Goal: Communication & Community: Answer question/provide support

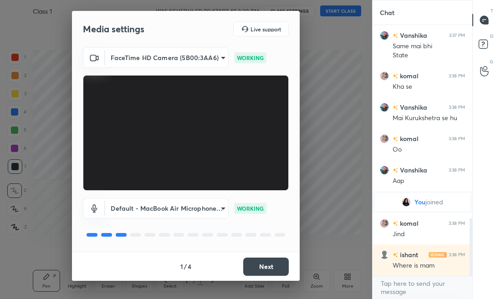
scroll to position [868, 0]
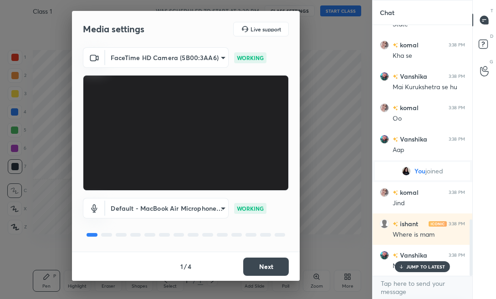
click at [262, 264] on button "Next" at bounding box center [266, 267] width 46 height 18
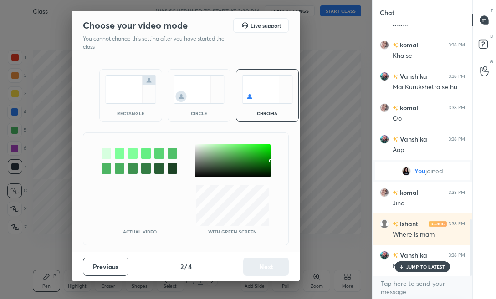
click at [129, 102] on img at bounding box center [130, 89] width 51 height 29
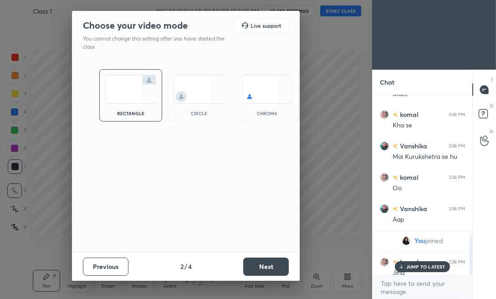
scroll to position [3, 3]
click at [276, 271] on button "Next" at bounding box center [266, 267] width 46 height 18
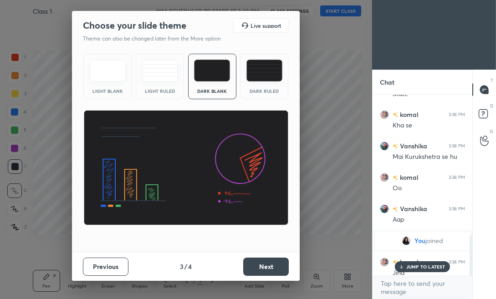
click at [277, 271] on button "Next" at bounding box center [266, 267] width 46 height 18
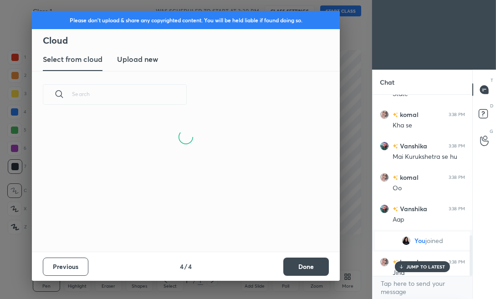
click at [307, 268] on button "Done" at bounding box center [306, 267] width 46 height 18
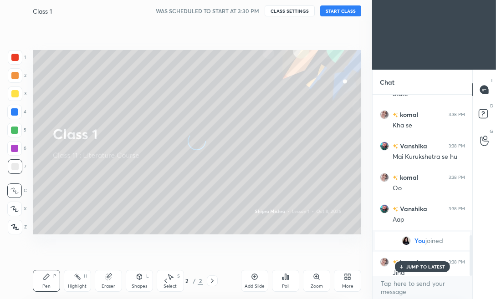
scroll to position [134, 292]
click at [409, 268] on p "JUMP TO LATEST" at bounding box center [425, 266] width 39 height 5
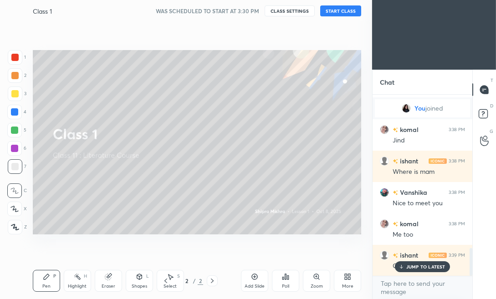
scroll to position [1032, 0]
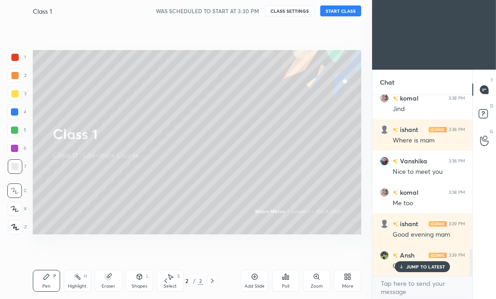
click at [341, 7] on button "START CLASS" at bounding box center [340, 10] width 41 height 11
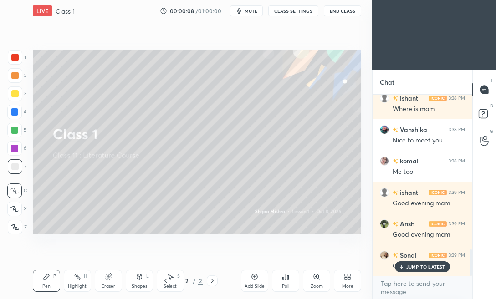
click at [415, 268] on p "JUMP TO LATEST" at bounding box center [425, 266] width 39 height 5
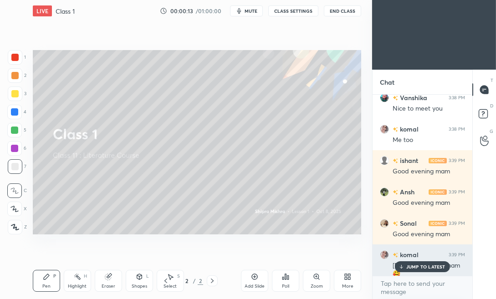
scroll to position [1127, 0]
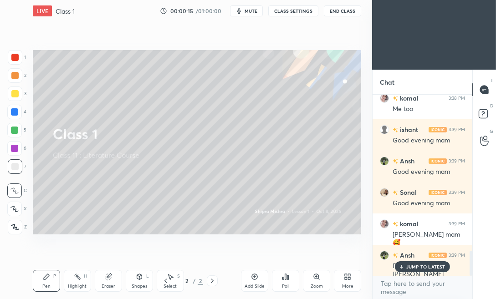
click at [436, 265] on p "JUMP TO LATEST" at bounding box center [425, 266] width 39 height 5
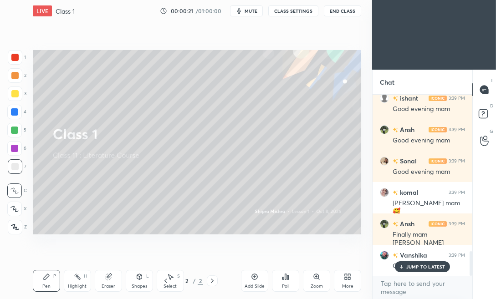
click at [429, 268] on p "JUMP TO LATEST" at bounding box center [425, 266] width 39 height 5
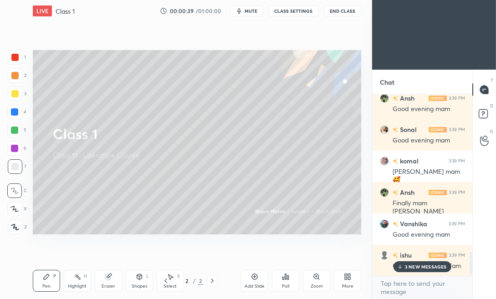
scroll to position [1331, 0]
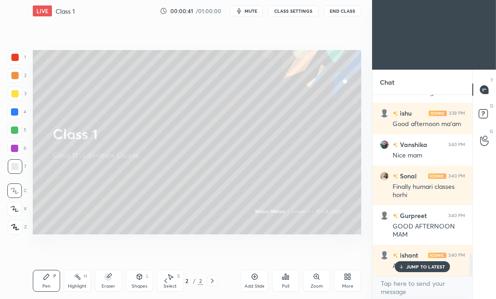
click at [425, 265] on p "JUMP TO LATEST" at bounding box center [425, 266] width 39 height 5
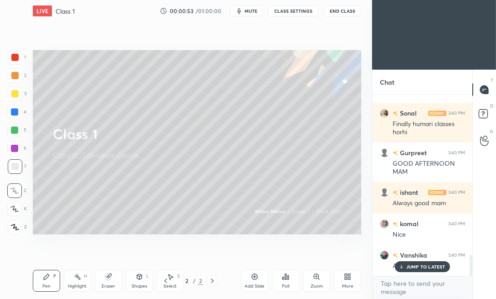
scroll to position [1426, 0]
click at [425, 265] on p "JUMP TO LATEST" at bounding box center [425, 266] width 39 height 5
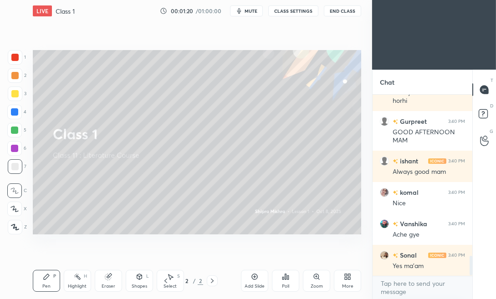
scroll to position [1489, 0]
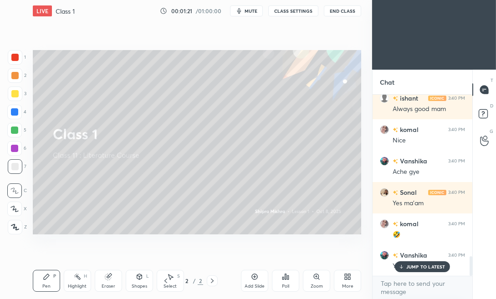
click at [424, 262] on div "JUMP TO LATEST" at bounding box center [422, 266] width 55 height 11
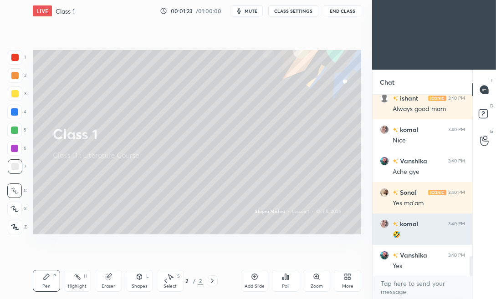
scroll to position [1506, 0]
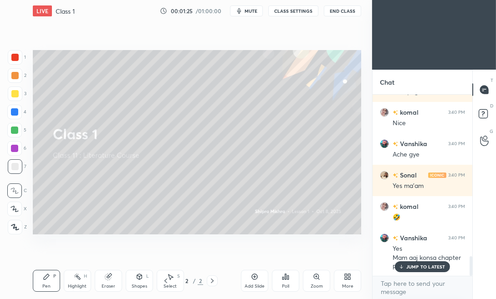
click at [411, 268] on p "JUMP TO LATEST" at bounding box center [425, 266] width 39 height 5
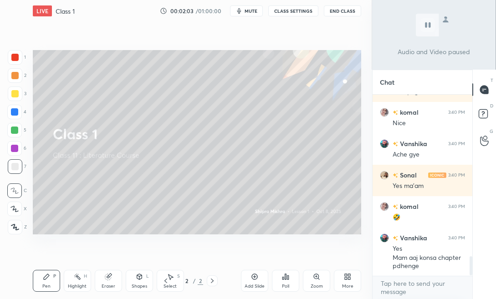
scroll to position [1547, 0]
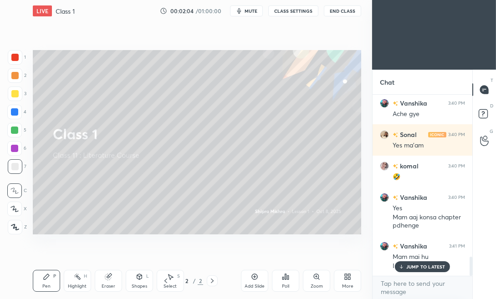
click at [434, 266] on p "JUMP TO LATEST" at bounding box center [425, 266] width 39 height 5
click at [352, 282] on div "More" at bounding box center [347, 281] width 27 height 22
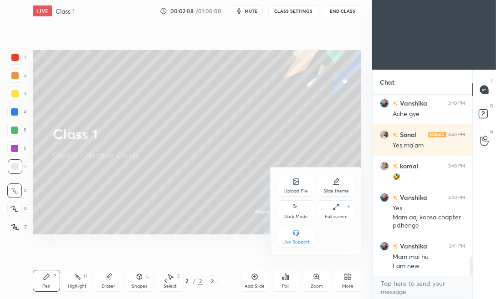
click at [302, 177] on div "Upload File" at bounding box center [296, 186] width 36 height 22
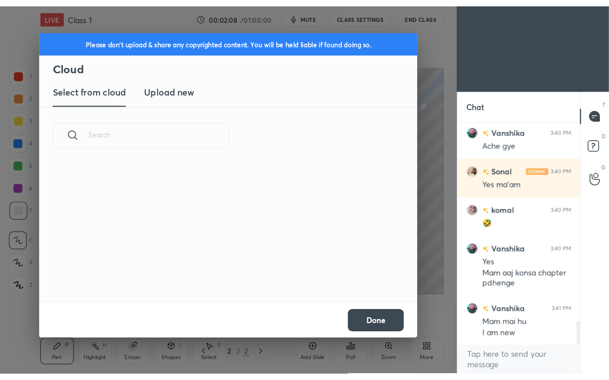
scroll to position [112, 292]
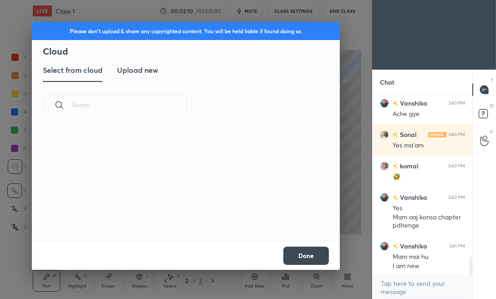
click at [152, 78] on new "Upload new" at bounding box center [137, 70] width 41 height 23
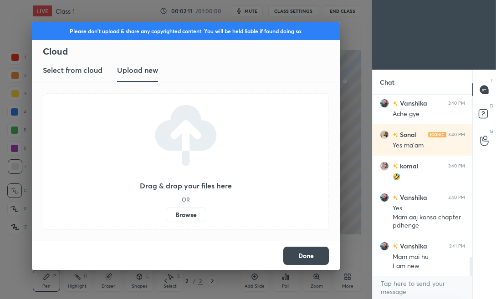
click at [194, 219] on label "Browse" at bounding box center [186, 215] width 41 height 15
click at [166, 219] on input "Browse" at bounding box center [166, 215] width 0 height 15
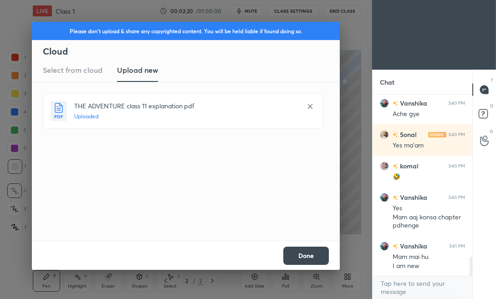
click at [312, 256] on button "Done" at bounding box center [306, 256] width 46 height 18
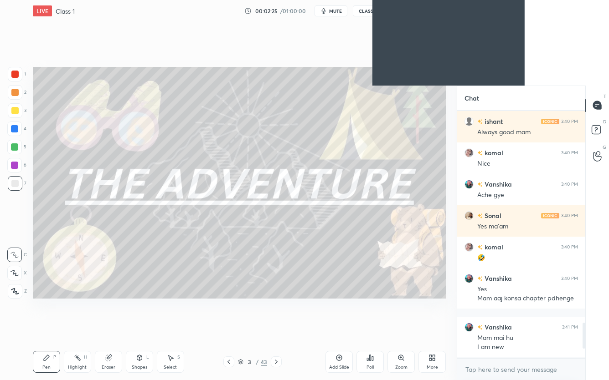
scroll to position [245, 125]
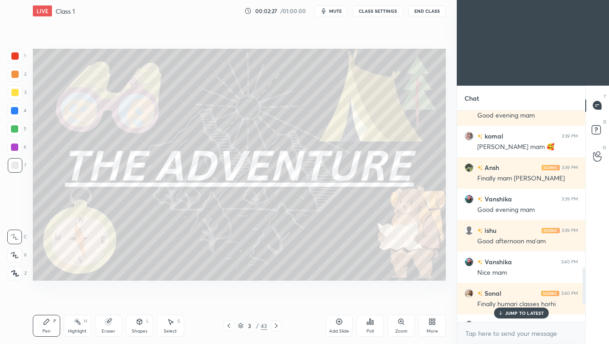
click at [232, 299] on div at bounding box center [228, 325] width 11 height 11
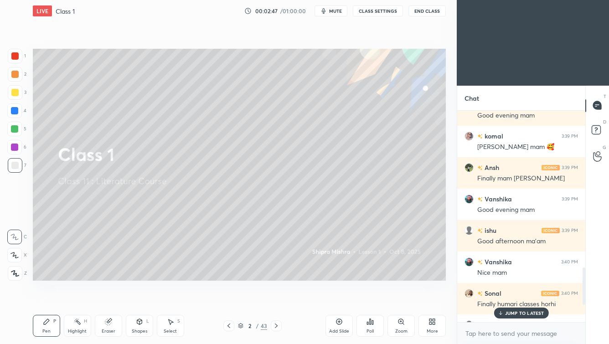
click at [496, 299] on p "JUMP TO LATEST" at bounding box center [524, 312] width 39 height 5
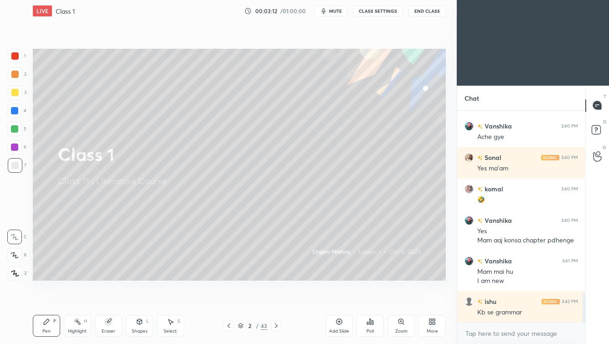
scroll to position [1374, 0]
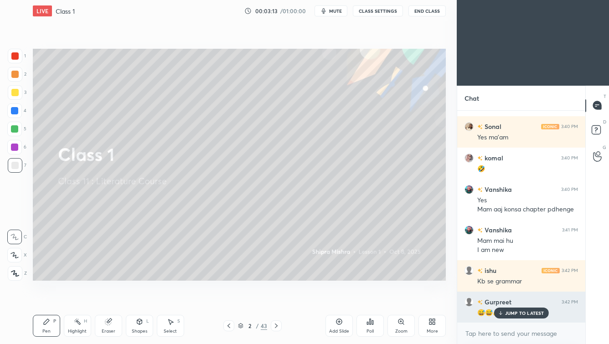
click at [496, 299] on p "JUMP TO LATEST" at bounding box center [524, 312] width 39 height 5
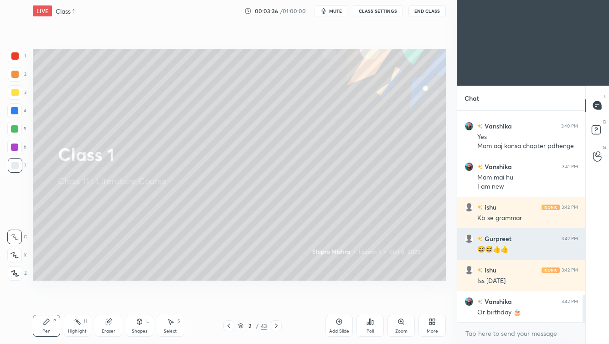
scroll to position [1469, 0]
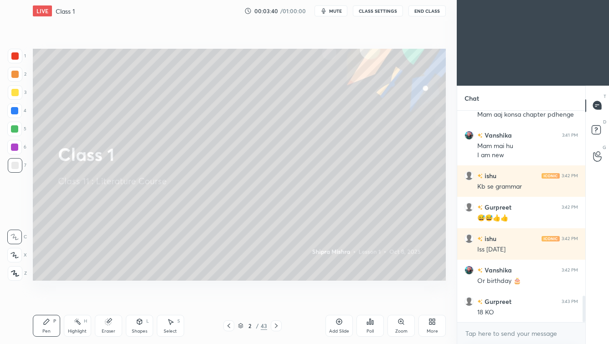
click at [16, 94] on div at bounding box center [14, 92] width 7 height 7
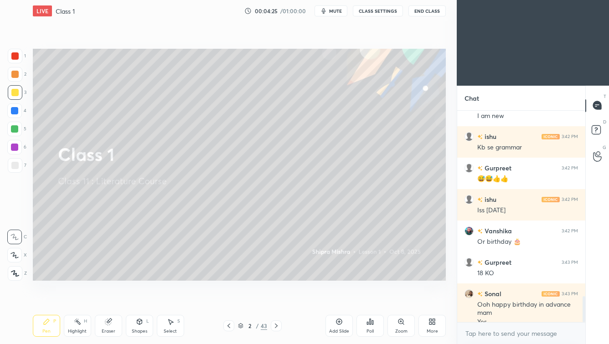
scroll to position [1517, 0]
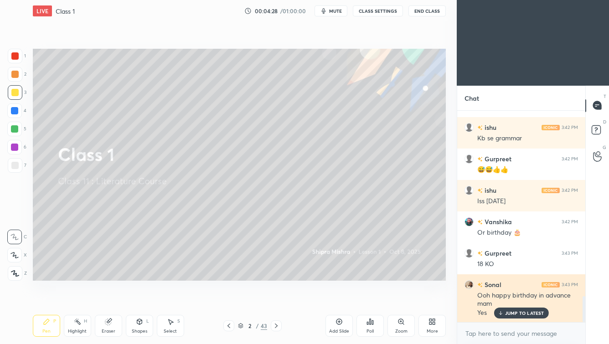
click at [496, 299] on p "JUMP TO LATEST" at bounding box center [524, 312] width 39 height 5
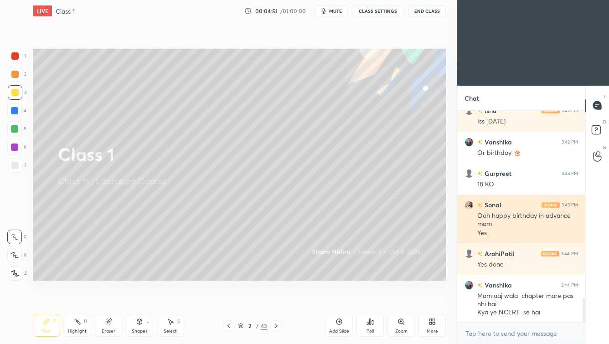
scroll to position [1628, 0]
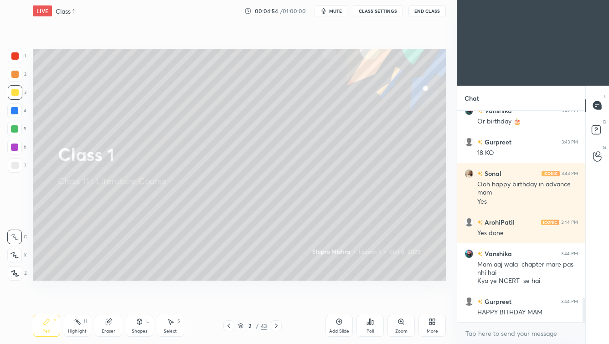
drag, startPoint x: 14, startPoint y: 169, endPoint x: 29, endPoint y: 163, distance: 16.6
click at [13, 168] on div at bounding box center [14, 165] width 7 height 7
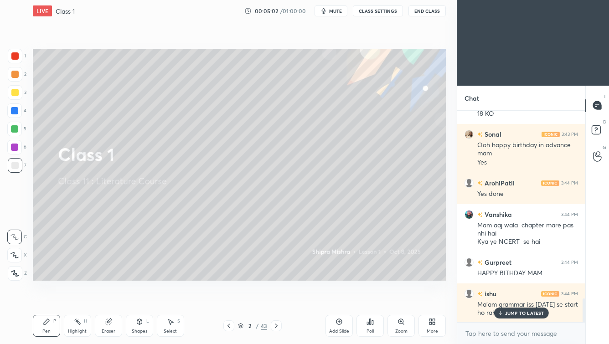
click at [17, 90] on div at bounding box center [15, 92] width 15 height 15
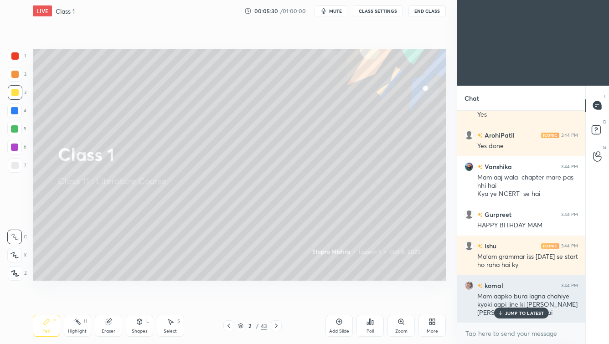
click at [496, 299] on p "JUMP TO LATEST" at bounding box center [524, 312] width 39 height 5
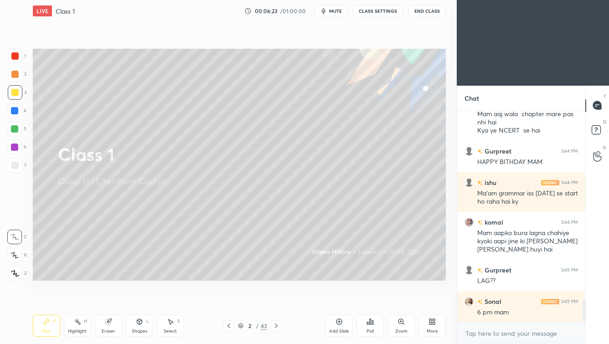
scroll to position [1810, 0]
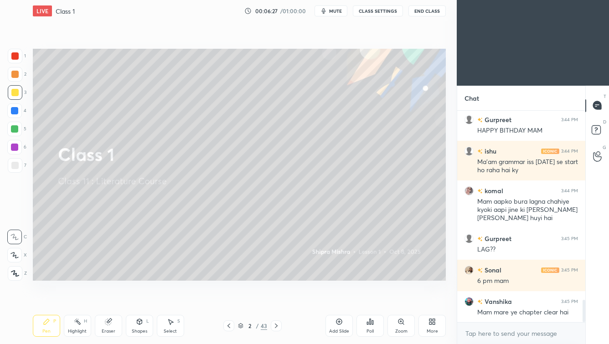
click at [274, 299] on icon at bounding box center [275, 325] width 7 height 7
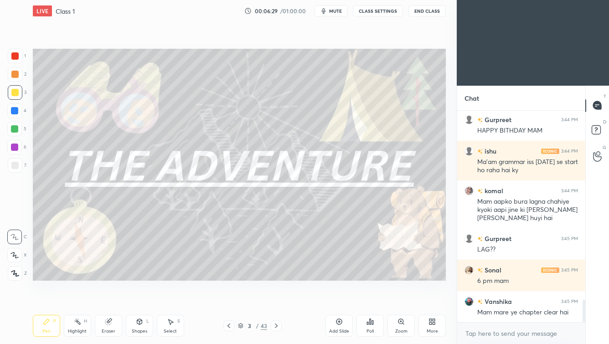
click at [274, 299] on icon at bounding box center [275, 325] width 7 height 7
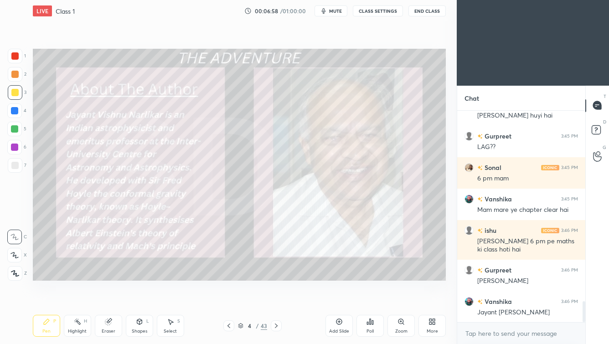
scroll to position [1943, 0]
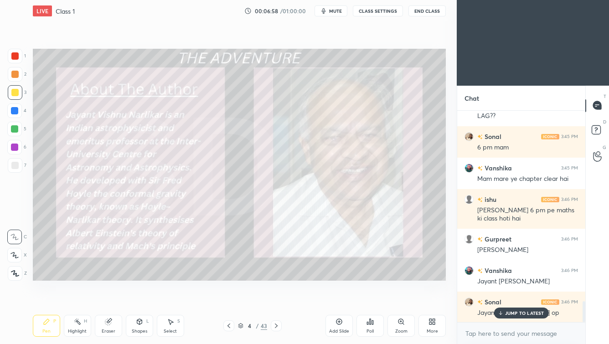
click at [334, 10] on span "mute" at bounding box center [335, 11] width 13 height 6
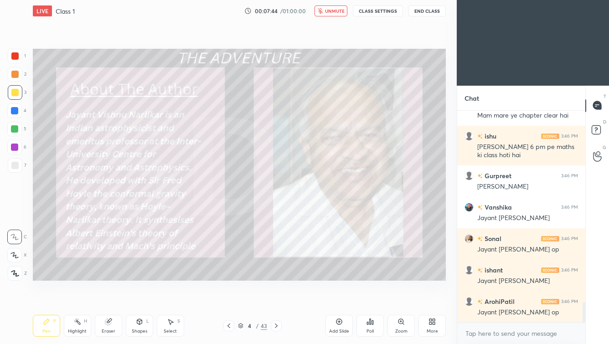
click at [335, 8] on span "unmute" at bounding box center [335, 11] width 20 height 6
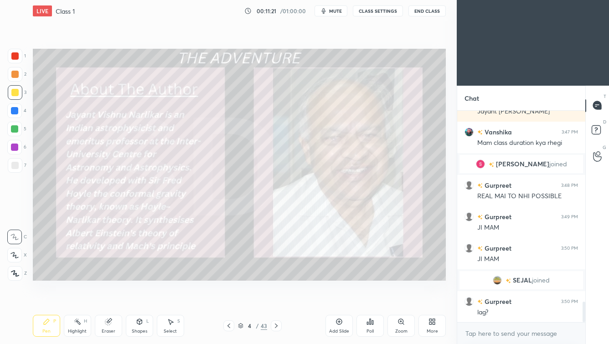
scroll to position [1967, 0]
click at [107, 299] on div "Eraser" at bounding box center [108, 326] width 27 height 22
click at [51, 299] on div "Pen P" at bounding box center [46, 326] width 27 height 22
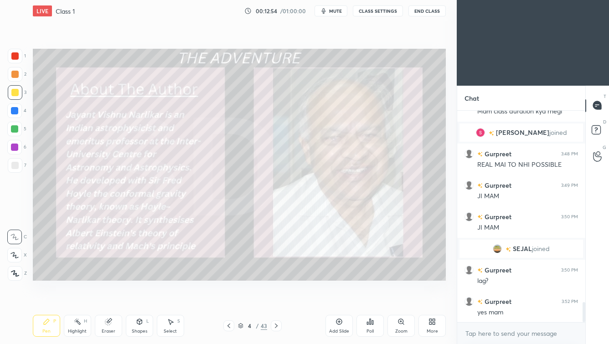
click at [338, 9] on span "mute" at bounding box center [335, 11] width 13 height 6
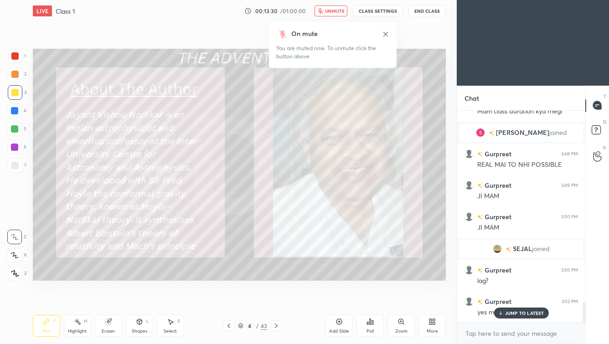
scroll to position [2030, 0]
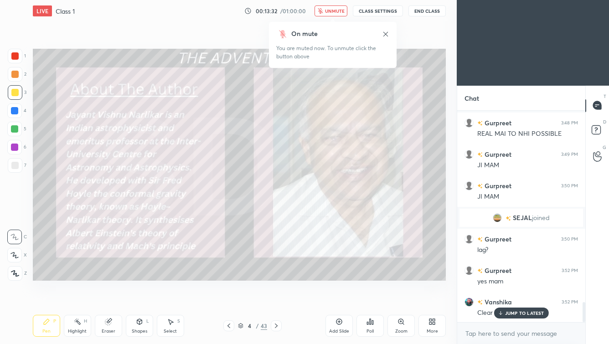
click at [333, 11] on span "unmute" at bounding box center [335, 11] width 20 height 6
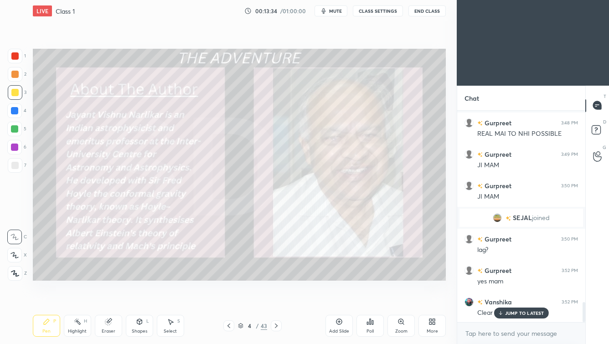
click at [496, 299] on div "JUMP TO LATEST" at bounding box center [520, 312] width 55 height 11
click at [274, 299] on icon at bounding box center [275, 325] width 7 height 7
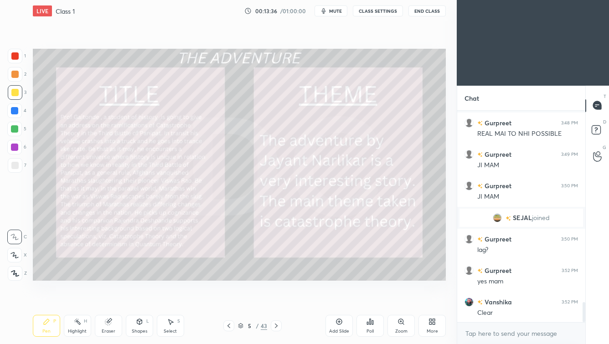
click at [274, 299] on icon at bounding box center [275, 325] width 7 height 7
click at [406, 299] on div "Zoom" at bounding box center [400, 326] width 27 height 22
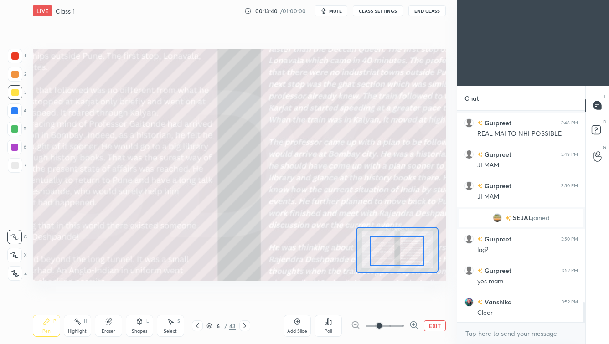
drag, startPoint x: 407, startPoint y: 258, endPoint x: 394, endPoint y: 257, distance: 12.8
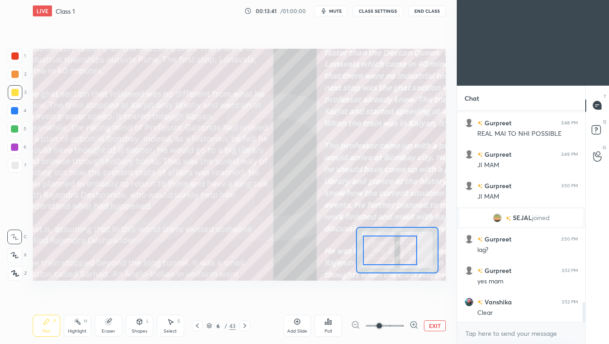
click at [391, 255] on div at bounding box center [390, 251] width 54 height 30
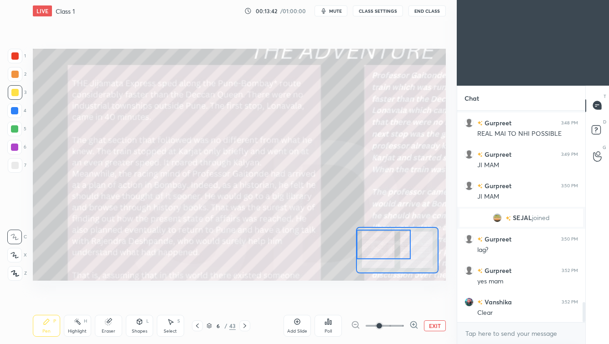
drag, startPoint x: 393, startPoint y: 256, endPoint x: 387, endPoint y: 251, distance: 8.1
click at [389, 251] on div at bounding box center [383, 245] width 54 height 30
drag, startPoint x: 15, startPoint y: 57, endPoint x: 1, endPoint y: 80, distance: 26.2
click at [15, 57] on div at bounding box center [14, 55] width 7 height 7
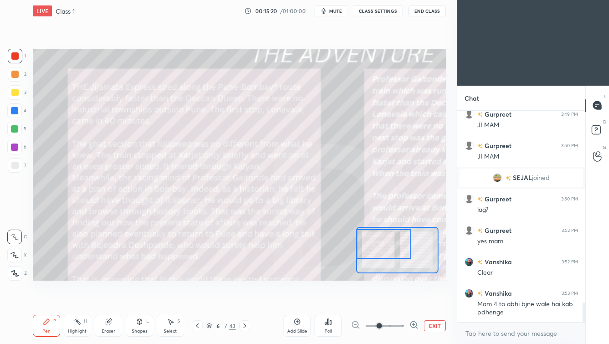
click at [16, 96] on div at bounding box center [14, 92] width 7 height 7
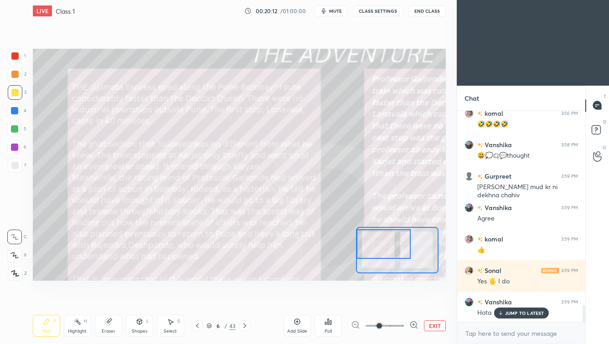
scroll to position [2478, 0]
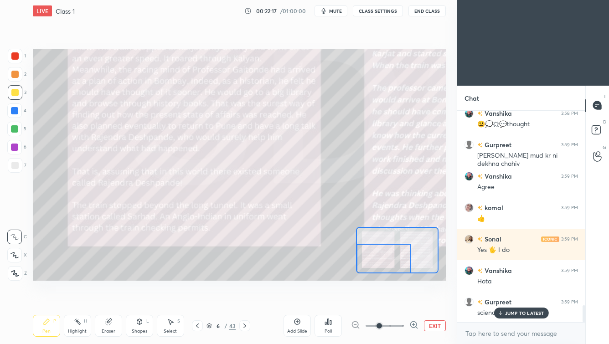
drag, startPoint x: 400, startPoint y: 253, endPoint x: 398, endPoint y: 266, distance: 12.6
click at [399, 265] on div at bounding box center [383, 259] width 54 height 30
drag, startPoint x: 527, startPoint y: 312, endPoint x: 496, endPoint y: 328, distance: 35.7
click at [496, 299] on p "JUMP TO LATEST" at bounding box center [524, 312] width 39 height 5
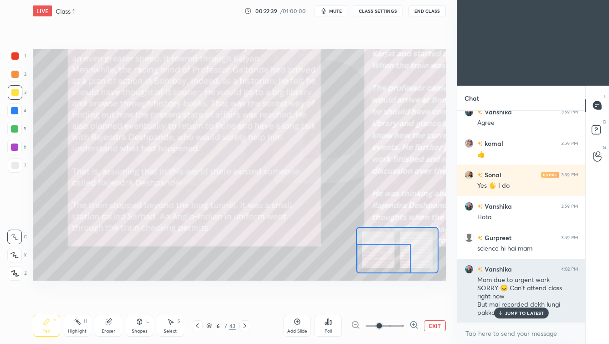
click at [496, 299] on div "JUMP TO LATEST" at bounding box center [520, 312] width 55 height 11
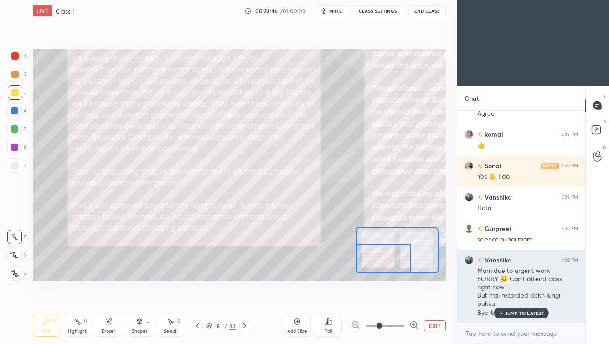
scroll to position [2583, 0]
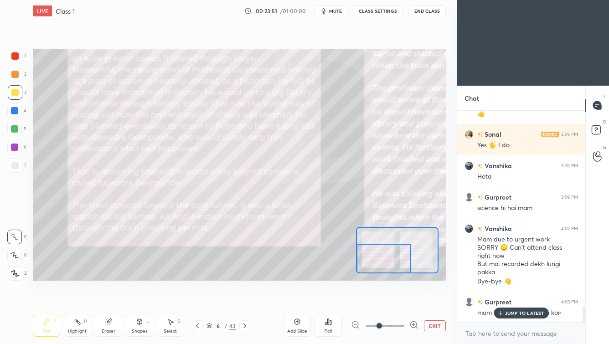
click at [496, 299] on p "JUMP TO LATEST" at bounding box center [524, 312] width 39 height 5
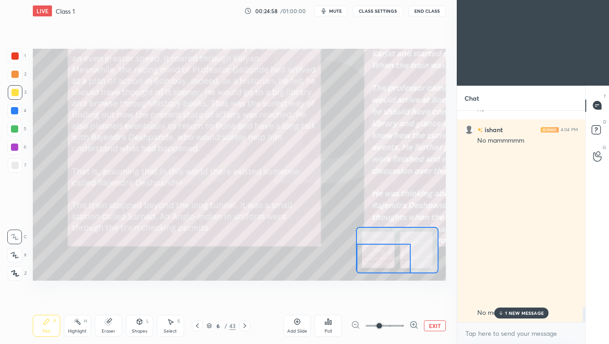
scroll to position [2683, 0]
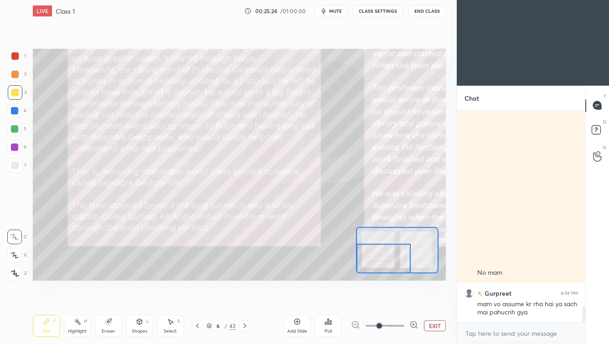
click at [327, 11] on icon "button" at bounding box center [323, 10] width 7 height 7
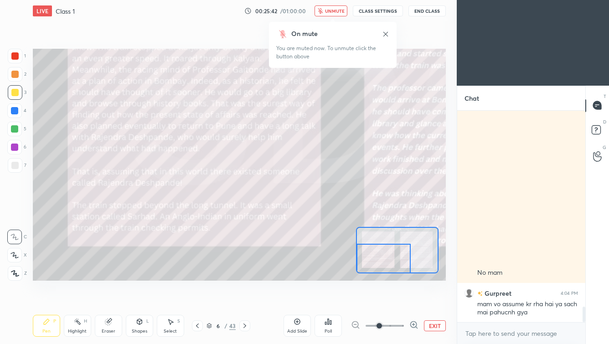
click at [338, 13] on span "unmute" at bounding box center [335, 11] width 20 height 6
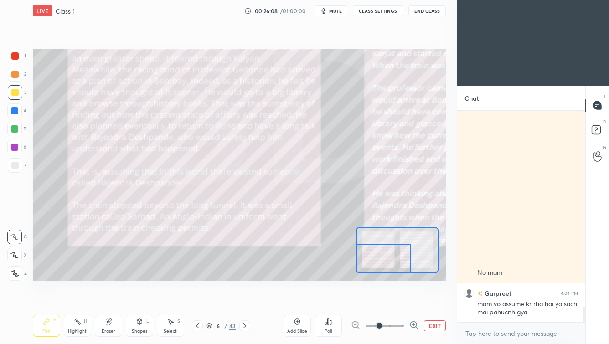
scroll to position [2714, 0]
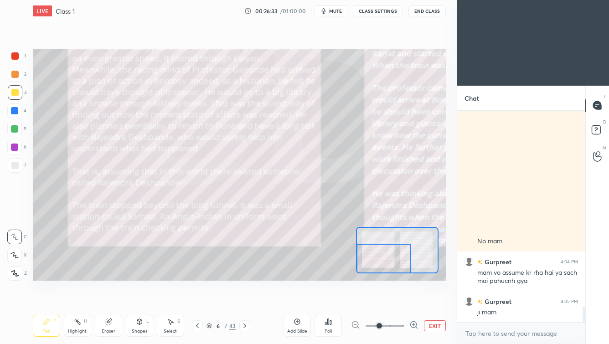
click at [244, 299] on icon at bounding box center [244, 325] width 7 height 7
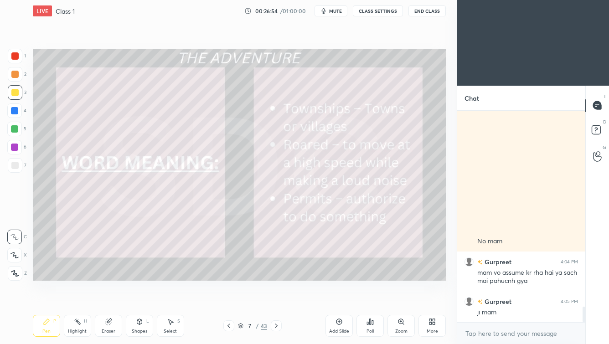
scroll to position [2745, 0]
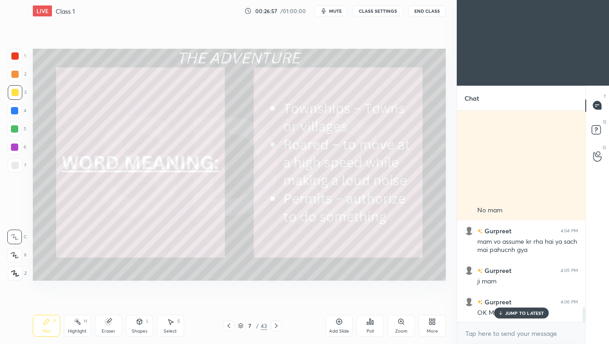
drag, startPoint x: 276, startPoint y: 326, endPoint x: 284, endPoint y: 324, distance: 8.1
click at [275, 299] on icon at bounding box center [275, 325] width 7 height 7
click at [398, 299] on div "Zoom" at bounding box center [401, 331] width 12 height 5
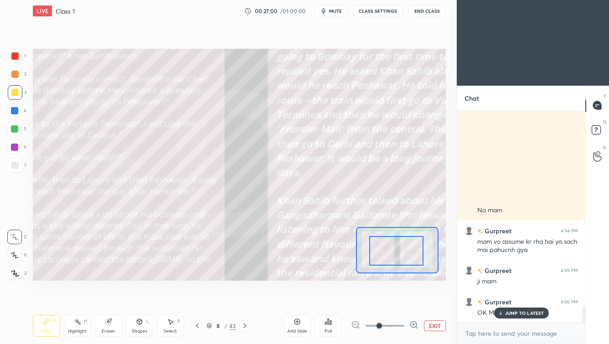
drag, startPoint x: 399, startPoint y: 256, endPoint x: 388, endPoint y: 255, distance: 11.9
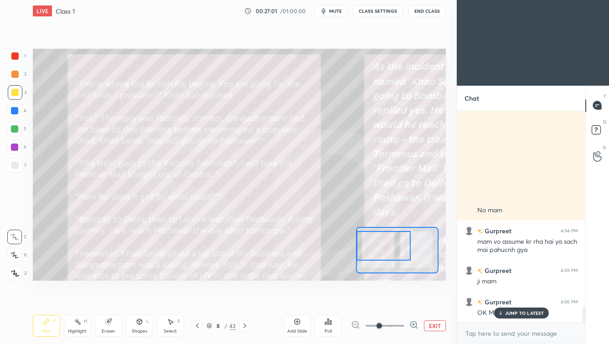
drag, startPoint x: 380, startPoint y: 256, endPoint x: 383, endPoint y: 251, distance: 4.9
click at [379, 252] on div at bounding box center [383, 246] width 54 height 30
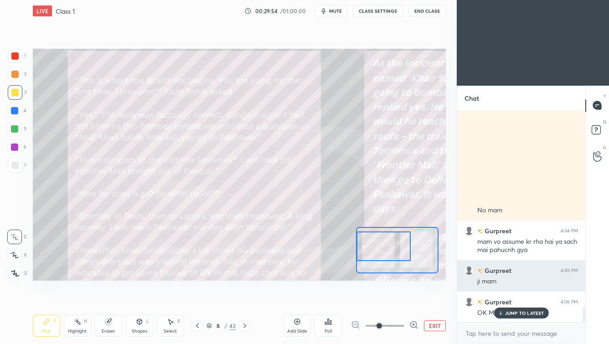
scroll to position [2776, 0]
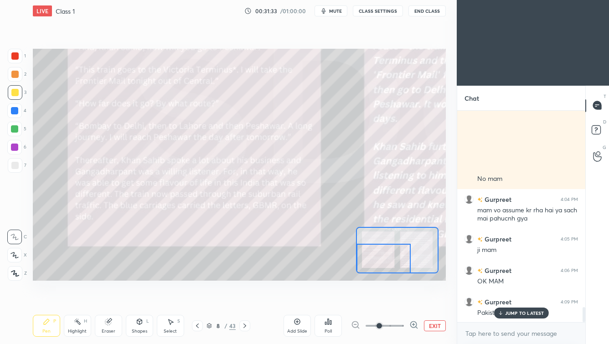
drag, startPoint x: 397, startPoint y: 241, endPoint x: 393, endPoint y: 258, distance: 16.9
click at [394, 256] on div at bounding box center [383, 259] width 54 height 30
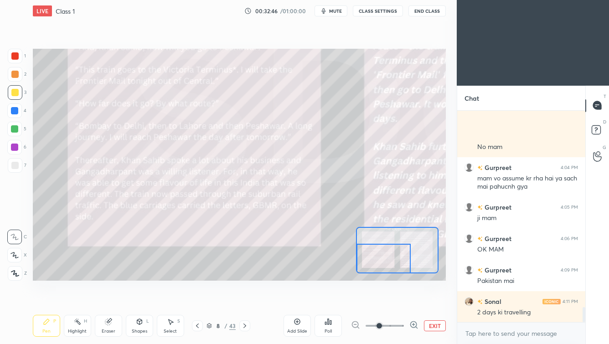
drag, startPoint x: 246, startPoint y: 326, endPoint x: 256, endPoint y: 328, distance: 9.7
click at [246, 299] on icon at bounding box center [244, 325] width 7 height 7
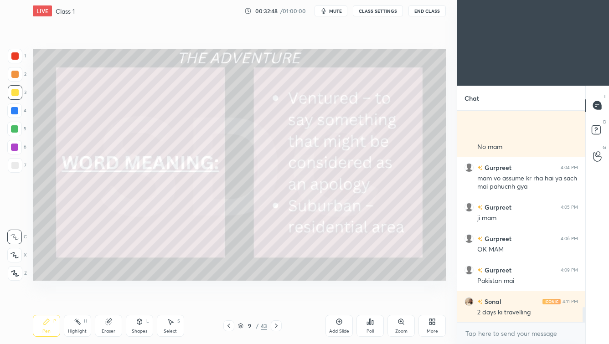
click at [273, 299] on icon at bounding box center [275, 325] width 7 height 7
click at [399, 299] on div "Zoom" at bounding box center [400, 326] width 27 height 22
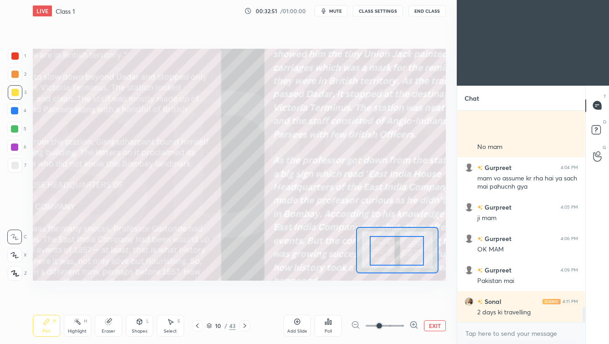
drag, startPoint x: 407, startPoint y: 248, endPoint x: 400, endPoint y: 250, distance: 7.1
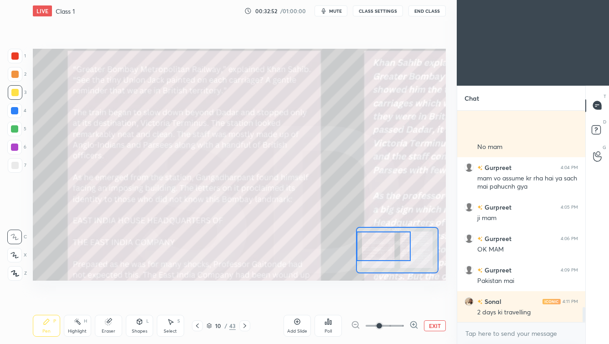
drag, startPoint x: 397, startPoint y: 250, endPoint x: 384, endPoint y: 244, distance: 14.9
click at [384, 244] on div at bounding box center [383, 246] width 54 height 30
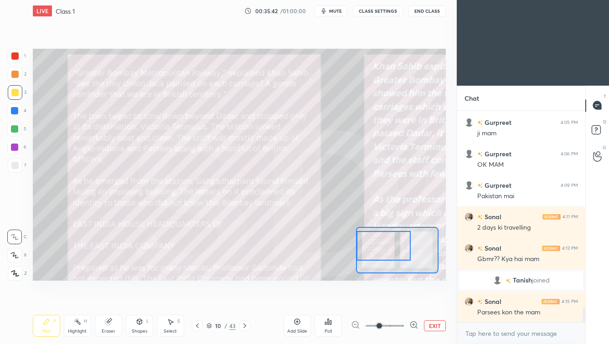
scroll to position [2798, 0]
click at [334, 12] on span "mute" at bounding box center [335, 11] width 13 height 6
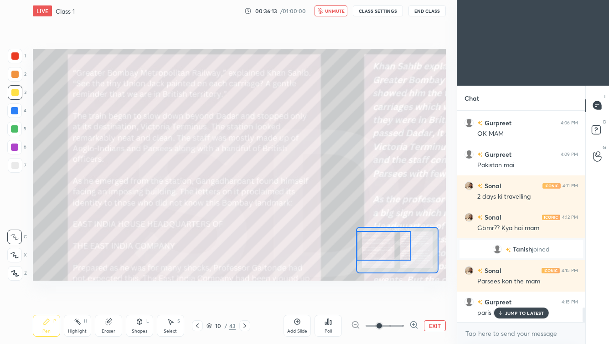
click at [330, 13] on span "unmute" at bounding box center [335, 11] width 20 height 6
click at [496, 299] on div "JUMP TO LATEST" at bounding box center [520, 312] width 55 height 11
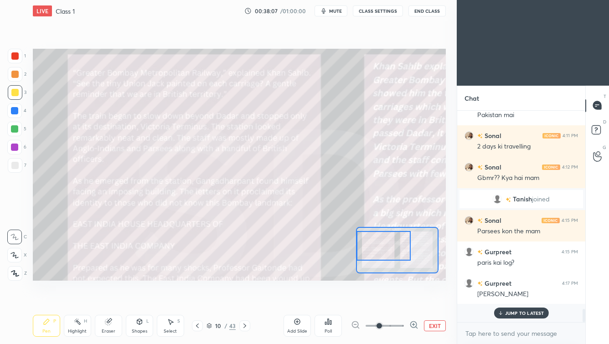
scroll to position [2861, 0]
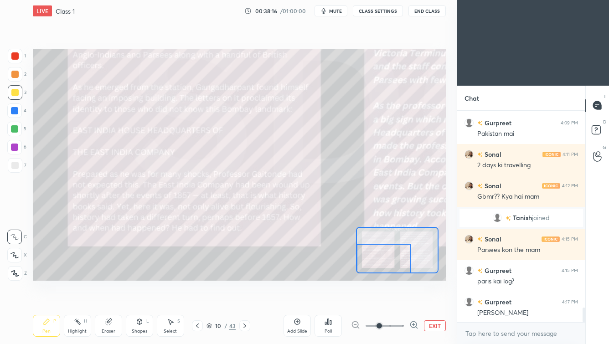
drag, startPoint x: 390, startPoint y: 248, endPoint x: 383, endPoint y: 271, distance: 24.8
click at [387, 263] on div at bounding box center [383, 259] width 54 height 30
click at [209, 299] on icon at bounding box center [209, 327] width 5 height 1
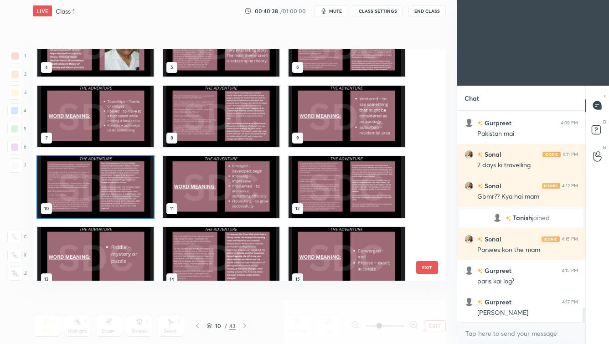
scroll to position [122, 0]
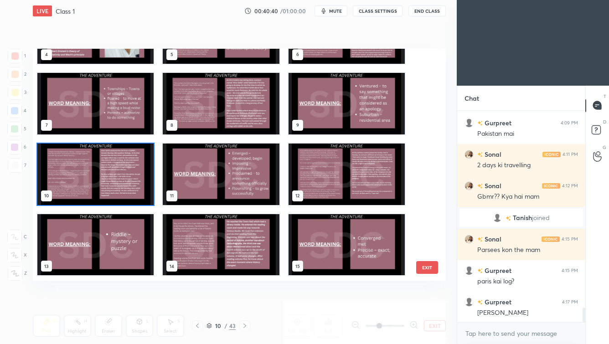
click at [141, 172] on img "grid" at bounding box center [95, 173] width 116 height 61
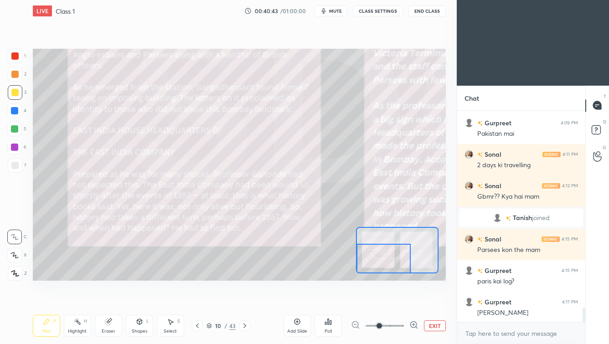
click at [241, 299] on icon at bounding box center [244, 325] width 7 height 7
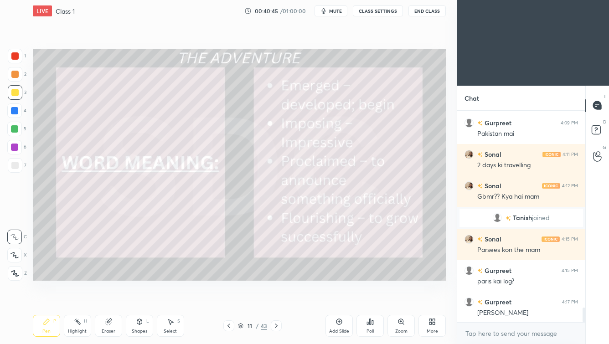
click at [240, 299] on icon at bounding box center [240, 325] width 5 height 5
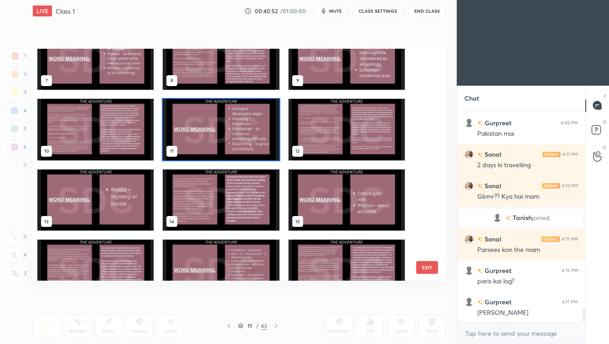
scroll to position [153, 0]
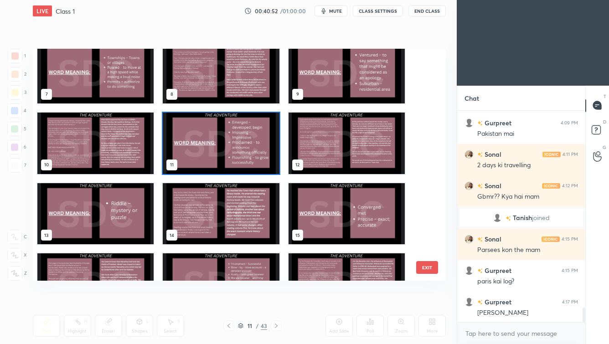
click at [254, 155] on img "grid" at bounding box center [221, 142] width 116 height 61
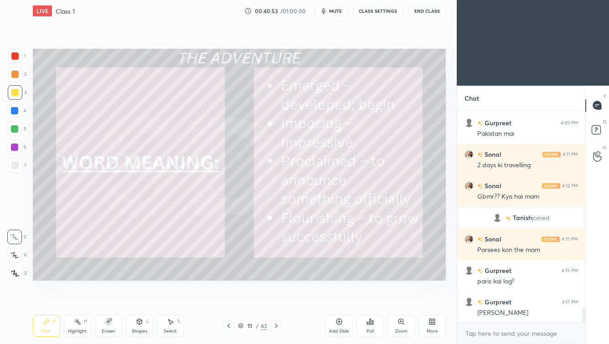
click at [254, 155] on img "grid" at bounding box center [221, 142] width 116 height 61
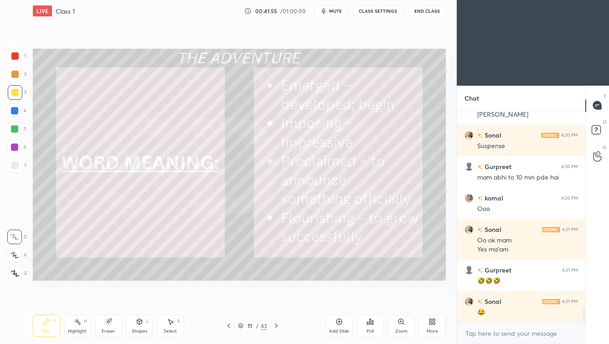
scroll to position [3090, 0]
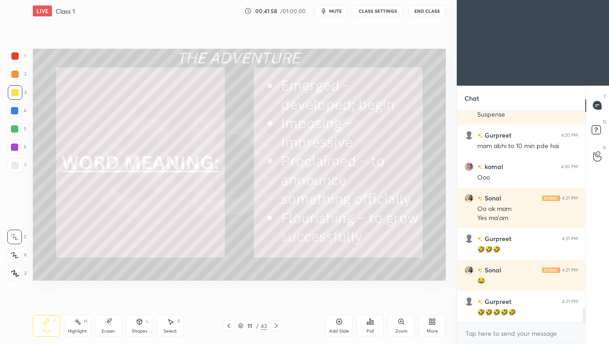
click at [243, 299] on icon at bounding box center [240, 324] width 5 height 2
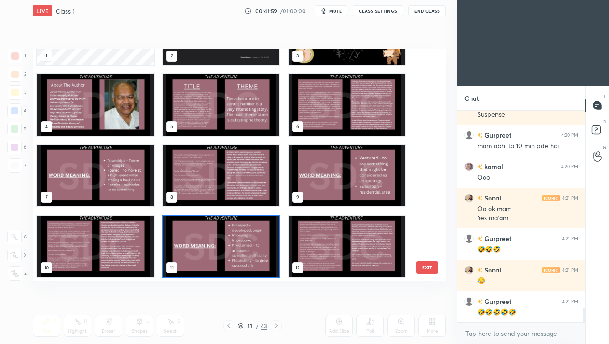
scroll to position [0, 0]
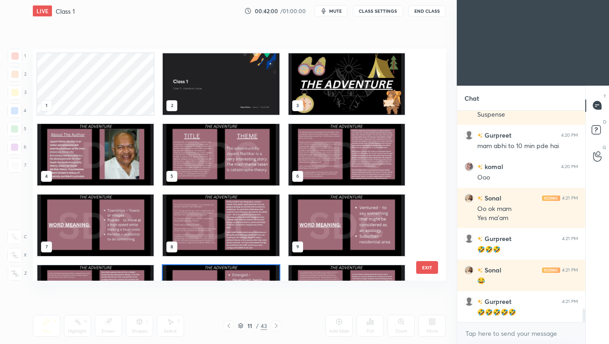
click at [240, 85] on img "grid" at bounding box center [221, 83] width 116 height 61
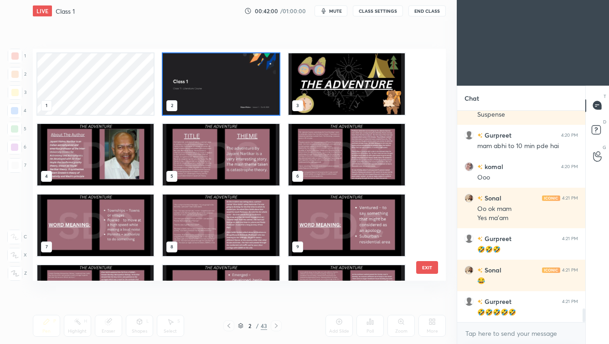
click at [240, 85] on img "grid" at bounding box center [221, 83] width 116 height 61
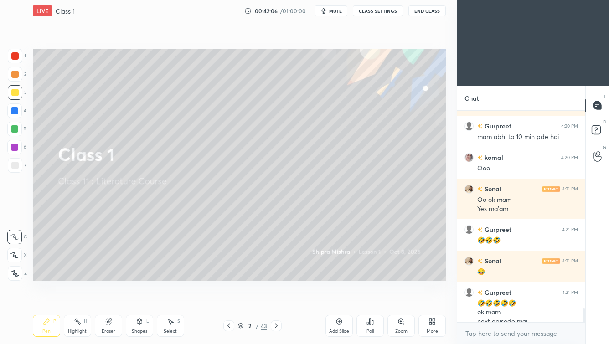
scroll to position [3108, 0]
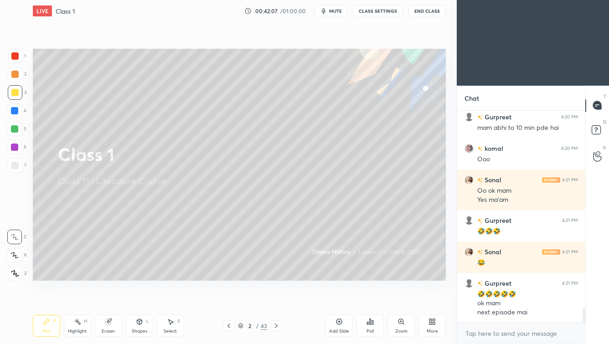
click at [426, 10] on button "End Class" at bounding box center [426, 10] width 37 height 11
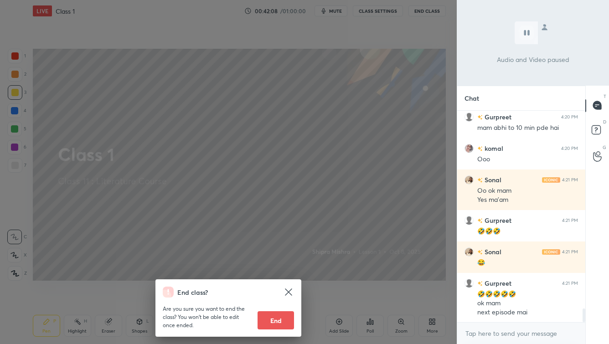
click at [274, 299] on button "End" at bounding box center [275, 320] width 36 height 18
type textarea "x"
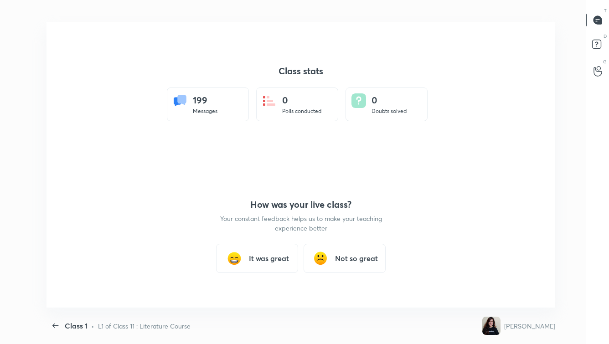
scroll to position [45266, 44956]
